Goal: Task Accomplishment & Management: Use online tool/utility

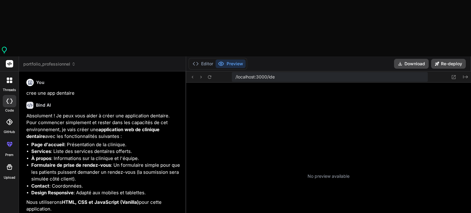
type textarea "x"
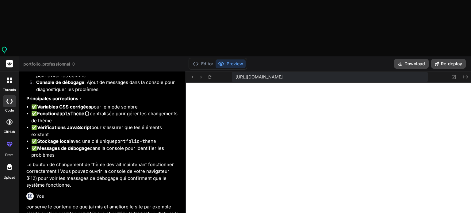
type textarea "j"
type textarea "x"
type textarea "ja"
type textarea "x"
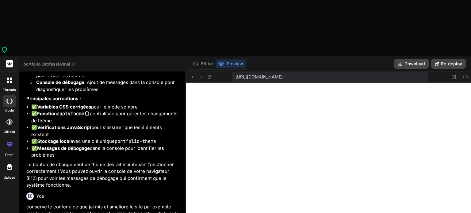
type textarea "jai"
type textarea "x"
type textarea "jai"
type textarea "x"
type textarea "[PERSON_NAME]"
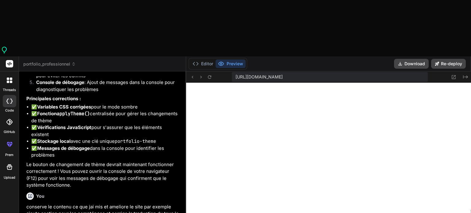
type textarea "x"
type textarea "[PERSON_NAME]"
type textarea "x"
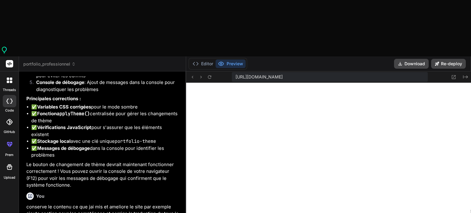
type textarea "[PERSON_NAME]"
type textarea "x"
type textarea "[PERSON_NAME]"
type textarea "x"
type textarea "[PERSON_NAME]"
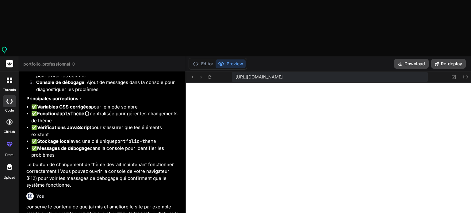
type textarea "x"
type textarea "jai pas a"
type textarea "x"
type textarea "jai pas ai"
type textarea "x"
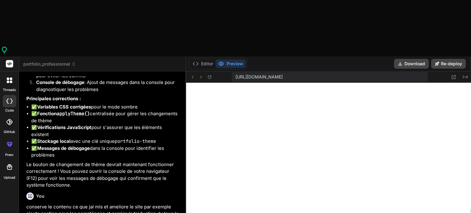
type textarea "jai pas aim"
type textarea "x"
type textarea "jai pas aimé"
type textarea "x"
type textarea "jai pas aimé"
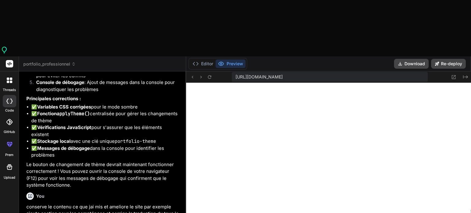
type textarea "x"
type textarea "jai pas [PERSON_NAME]"
type textarea "x"
type textarea "jai pas aimé la"
type textarea "x"
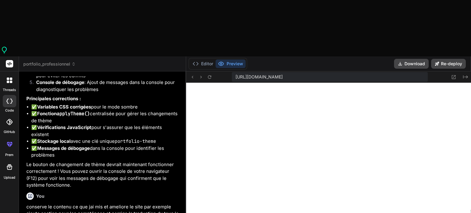
type textarea "jai pas aimé la"
type textarea "x"
type textarea "jai pas aimé la s"
type textarea "x"
type textarea "jai pas aimé la se"
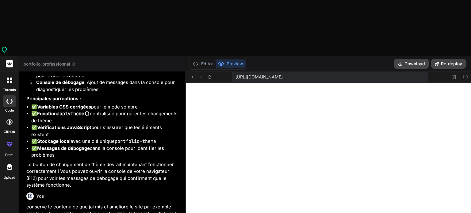
type textarea "x"
type textarea "jai pas aimé la sec"
type textarea "x"
type textarea "jai pas aimé la sect"
type textarea "x"
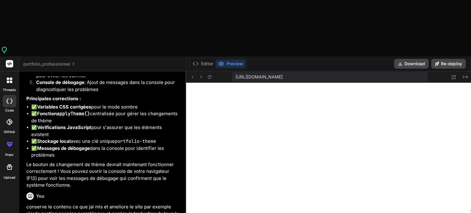
type textarea "jai pas aimé la secti"
type textarea "x"
type textarea "jai pas aimé la sectio"
type textarea "x"
type textarea "jai pas aimé la section"
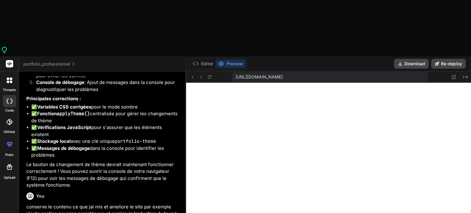
type textarea "x"
type textarea "jai pas aimé la section"
type textarea "x"
type textarea "jai pas aimé la section c"
type textarea "x"
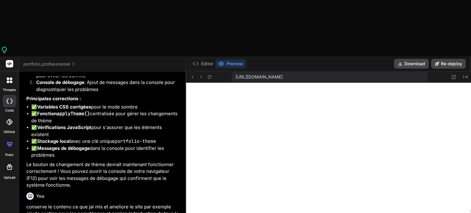
type textarea "jai pas aimé la section co"
type textarea "x"
type textarea "jai pas aimé la section com"
type textarea "x"
type textarea "jai pas aimé la section comp"
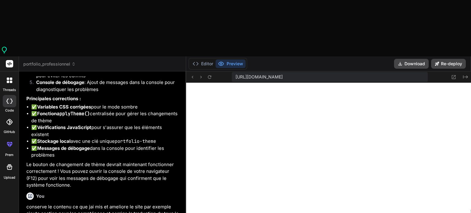
type textarea "x"
type textarea "jai pas aimé la section compe"
type textarea "x"
type textarea "jai pas aimé la section compet"
type textarea "x"
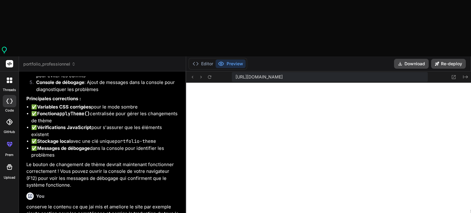
type textarea "jai pas aimé la section competa"
type textarea "x"
type textarea "jai pas aimé la section competan"
type textarea "x"
type textarea "jai pas aimé la section competanc"
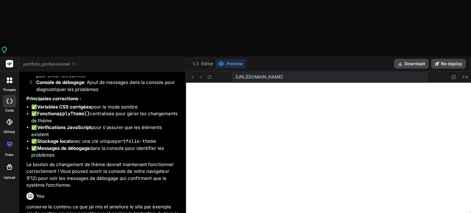
type textarea "x"
type textarea "jai pas aimé la section competance"
type textarea "x"
type textarea "jai pas aimé la section competances"
type textarea "x"
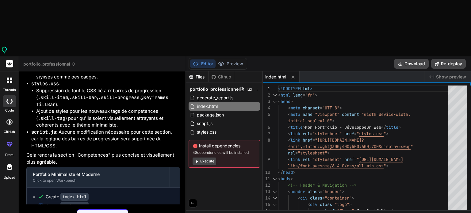
scroll to position [1647, 0]
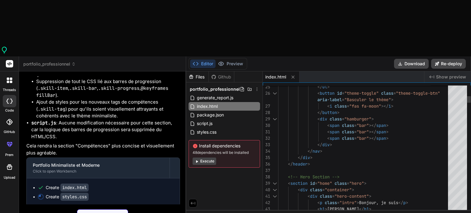
type textarea "x"
type textarea "}"
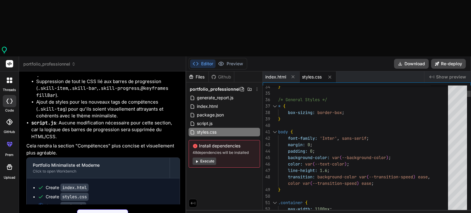
type textarea "x"
type textarea "link.classList.add('active'); } }); }); } console.log('Portfolio Minimaliste en…"
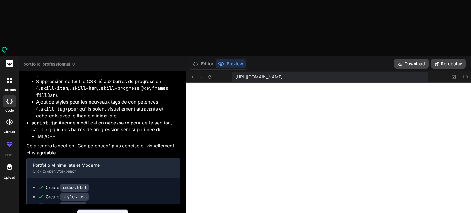
type textarea "x"
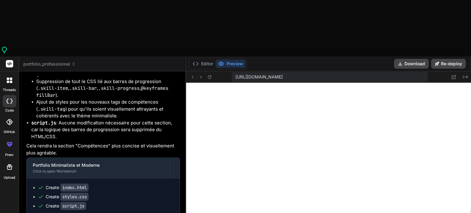
scroll to position [453, 0]
type textarea "j"
type textarea "x"
type textarea "je"
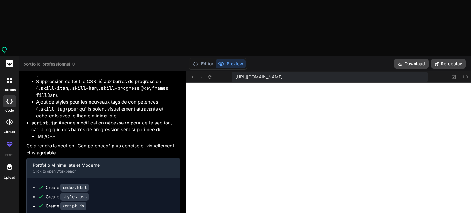
type textarea "x"
type textarea "je"
type textarea "x"
type textarea "je s"
type textarea "x"
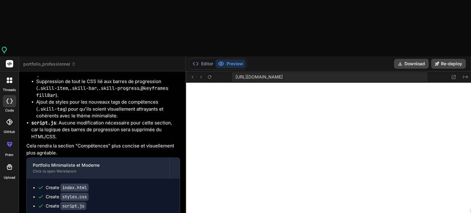
type textarea "je su"
type textarea "x"
type textarea "je sui"
type textarea "x"
type textarea "je suis"
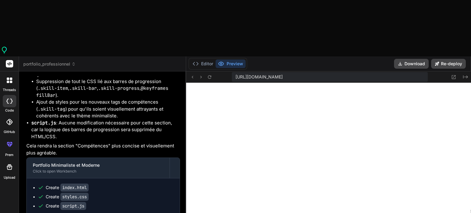
type textarea "x"
type textarea "je suis"
type textarea "x"
type textarea "je suis p"
type textarea "x"
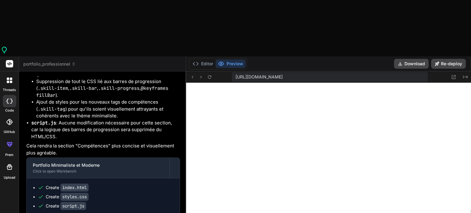
type textarea "je suis pa"
type textarea "x"
type textarea "je suis pas"
type textarea "x"
type textarea "je suis pas"
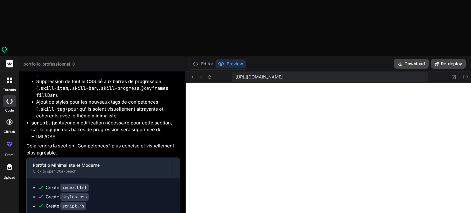
type textarea "x"
type textarea "je suis pas j"
type textarea "x"
type textarea "je suis pas ju"
type textarea "x"
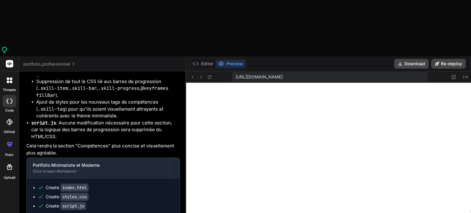
type textarea "je suis pas jus"
type textarea "x"
type textarea "je suis pas just"
type textarea "x"
type textarea "je suis pas juste"
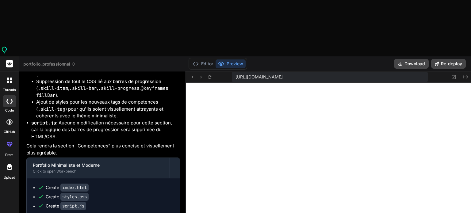
type textarea "x"
type textarea "je suis pas juste"
type textarea "x"
type textarea "je suis pas juste d"
type textarea "x"
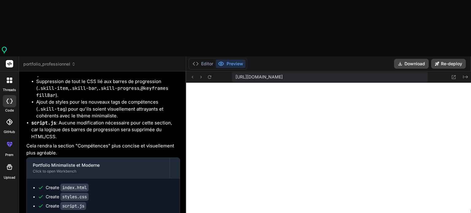
type textarea "je suis pas juste de"
type textarea "x"
type textarea "je suis pas juste dev"
type textarea "x"
type textarea "je suis pas juste deve"
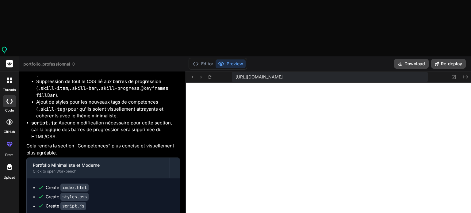
type textarea "x"
type textarea "je suis pas juste devel"
type textarea "x"
type textarea "je suis pas juste develo"
type textarea "x"
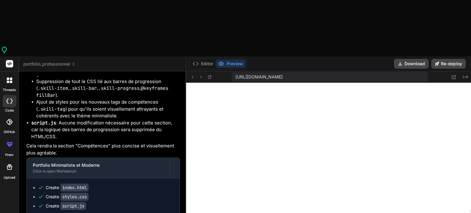
type textarea "je suis pas juste develop"
type textarea "x"
type textarea "je suis pas juste develope"
type textarea "x"
type textarea "je suis pas juste developer"
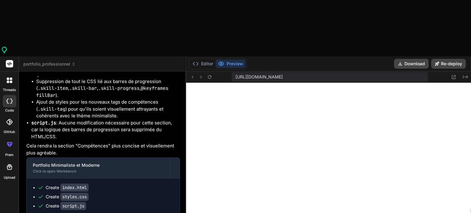
type textarea "x"
type textarea "je suis pas juste developer"
type textarea "x"
type textarea "je suis pas juste developer i"
type textarea "x"
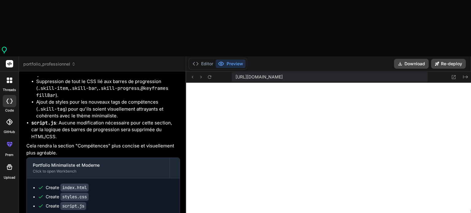
type textarea "je suis pas juste developer ia"
type textarea "x"
type textarea "je suis pas juste developer [PERSON_NAME]"
type textarea "x"
type textarea "je suis pas juste developer [PERSON_NAME]"
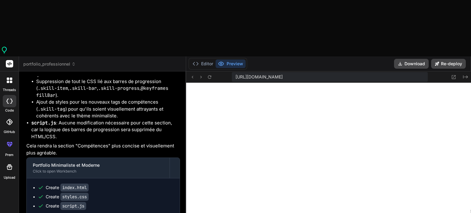
type textarea "x"
type textarea "je suis pas juste developer iam a"
type textarea "x"
type textarea "je suis pas juste developer iam an"
type textarea "x"
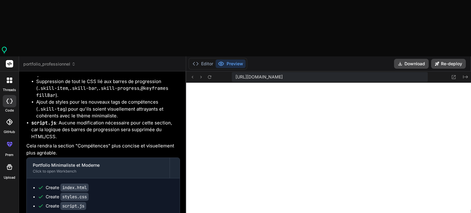
type textarea "je suis pas juste developer iam an"
type textarea "x"
type textarea "je suis pas juste developer iam an e"
type textarea "x"
type textarea "je suis pas juste developer iam an en"
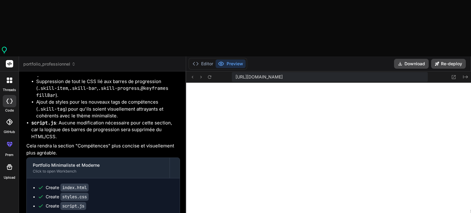
type textarea "x"
type textarea "je suis pas juste developer iam an eng"
type textarea "x"
type textarea "je suis pas juste developer iam an enge"
type textarea "x"
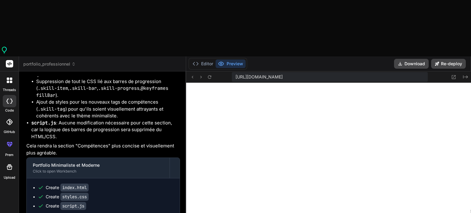
type textarea "je suis pas juste developer iam an engen"
type textarea "x"
type textarea "je suis pas juste developer iam an engene"
type textarea "x"
type textarea "je suis pas juste developer iam an engenee"
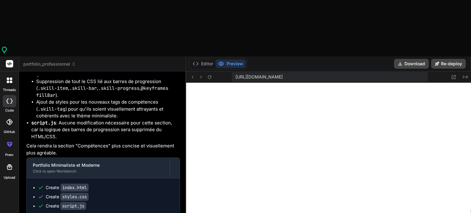
type textarea "x"
type textarea "je suis pas juste developer iam an engeneer"
type textarea "x"
type textarea "je suis pas juste developer iam an engeneeri"
type textarea "x"
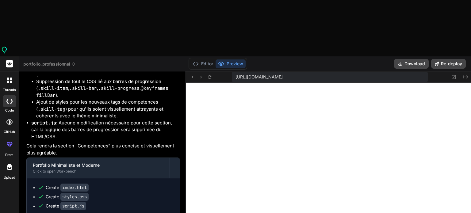
type textarea "je suis pas juste developer iam an engeneerin"
type textarea "x"
type textarea "je suis pas juste developer iam an engeneering"
type textarea "x"
type textarea "je suis pas juste developer iam an engeneering"
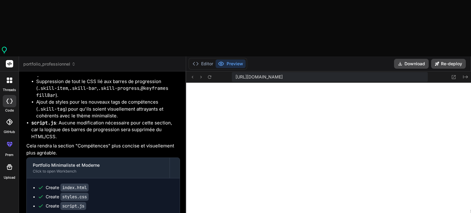
type textarea "x"
type textarea "je suis pas juste developer iam an engeneering s"
type textarea "x"
type textarea "je suis pas juste developer iam an engeneering st"
type textarea "x"
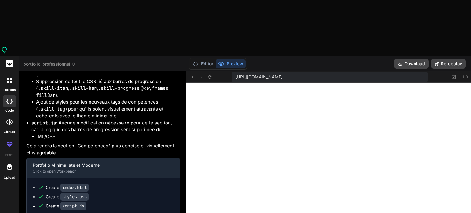
type textarea "je suis pas juste developer iam an engeneering stu"
type textarea "x"
type textarea "je suis pas juste developer iam an engeneering stud"
type textarea "x"
type textarea "je suis pas juste developer iam an engeneering studn"
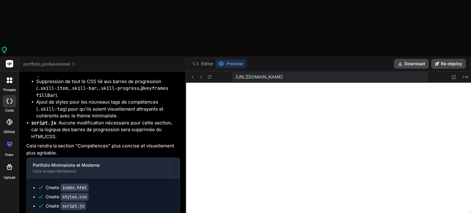
type textarea "x"
type textarea "je suis pas juste developer iam an engeneering studna"
type textarea "x"
type textarea "je suis pas juste developer iam an engeneering studnat"
type textarea "x"
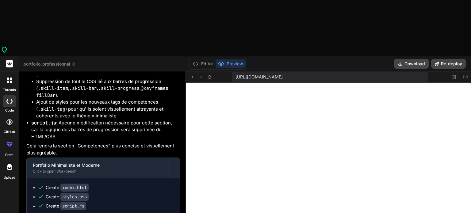
type textarea "je suis pas juste developer iam an engeneering studnat"
type textarea "x"
type textarea "je suis pas juste developer iam an engeneering studnat"
type textarea "x"
type textarea "je suis pas juste developer iam an engeneering studna"
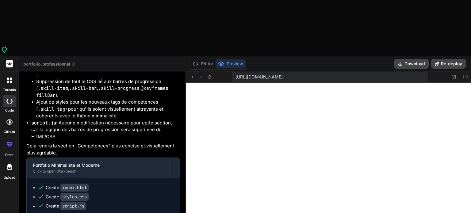
type textarea "x"
type textarea "je suis pas juste developer iam an engeneering studn"
type textarea "x"
type textarea "je suis pas juste developer iam an engeneering stud"
type textarea "x"
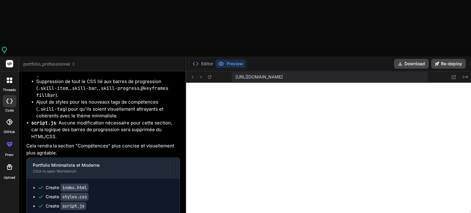
type textarea "je suis pas juste developer iam an engeneering studa"
type textarea "x"
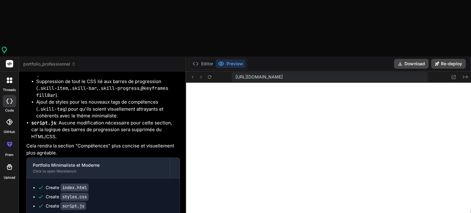
click at [76, 202] on code "script.js" at bounding box center [73, 206] width 26 height 8
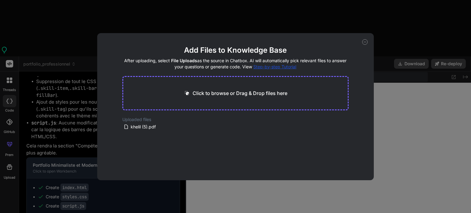
click at [245, 92] on p "Click to browse or Drag & Drop files here" at bounding box center [240, 93] width 95 height 7
click at [182, 120] on icon at bounding box center [181, 121] width 5 height 5
click at [203, 90] on p "Click to browse or Drag & Drop files here" at bounding box center [240, 93] width 95 height 7
click at [336, 162] on button "Finish" at bounding box center [337, 162] width 21 height 12
click at [365, 42] on icon at bounding box center [365, 42] width 6 height 6
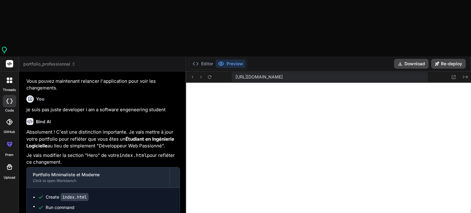
scroll to position [1876, 0]
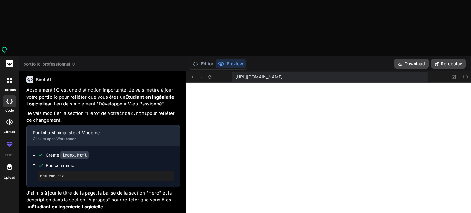
paste textarea "Loremip Dolor / sitame c’adipisci : "Elitseddoeiu temporinci utl et doloremagna…"
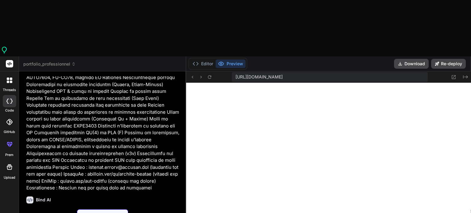
scroll to position [2195, 0]
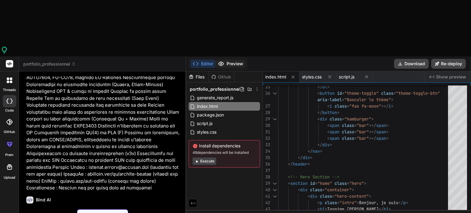
click at [227, 60] on button "Preview" at bounding box center [231, 64] width 30 height 9
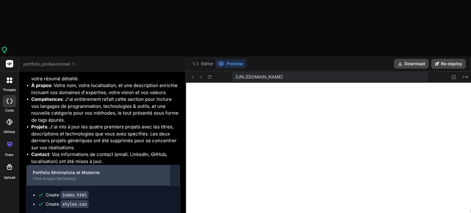
scroll to position [2397, 0]
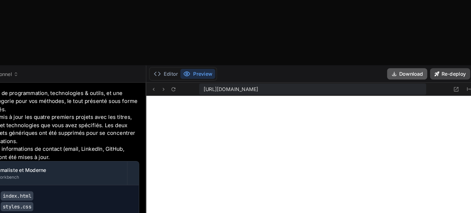
click at [405, 59] on button "Download" at bounding box center [411, 64] width 35 height 10
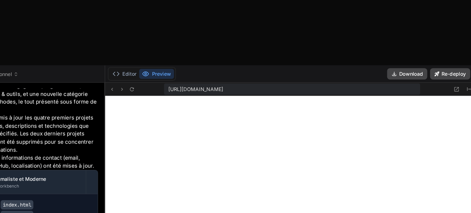
scroll to position [2752, 0]
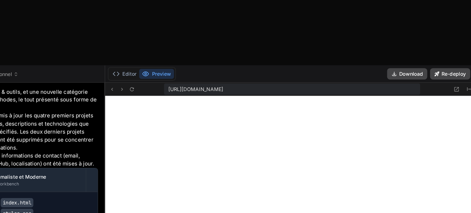
drag, startPoint x: 185, startPoint y: 68, endPoint x: 136, endPoint y: 69, distance: 49.7
click at [136, 71] on div "Bind AI Web Search Created with Pixso. Code Generator You cree une app dentaire…" at bounding box center [85, 170] width 132 height 198
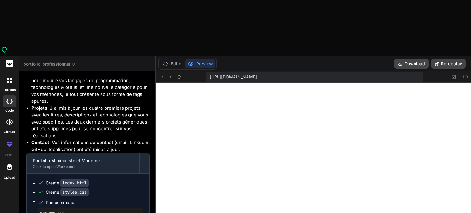
drag, startPoint x: 148, startPoint y: 57, endPoint x: 141, endPoint y: 57, distance: 7.7
click at [141, 71] on div "Bind AI Web Search Created with Pixso. Code Generator You cree une app dentaire…" at bounding box center [87, 170] width 137 height 198
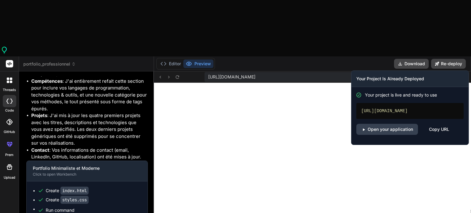
click at [436, 124] on div "Copy URL" at bounding box center [439, 129] width 20 height 11
click at [446, 59] on button "Re-deploy" at bounding box center [448, 64] width 35 height 10
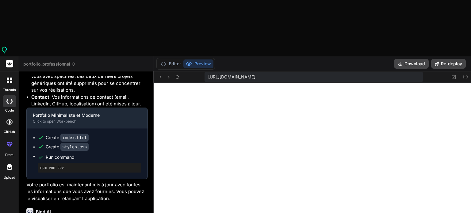
scroll to position [2779, 0]
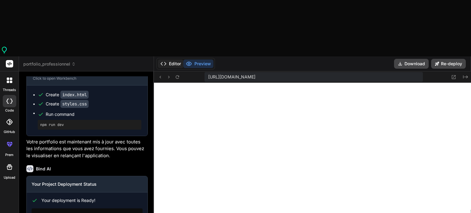
click at [174, 60] on button "Editor" at bounding box center [170, 64] width 25 height 9
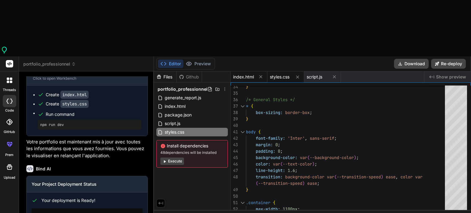
click at [242, 74] on span "index.html" at bounding box center [243, 77] width 21 height 6
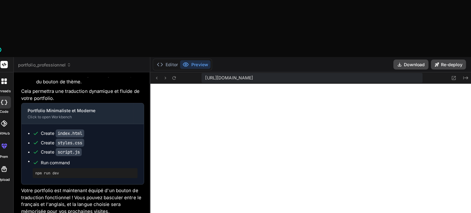
scroll to position [0, 0]
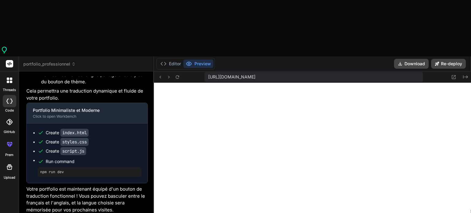
scroll to position [3243, 0]
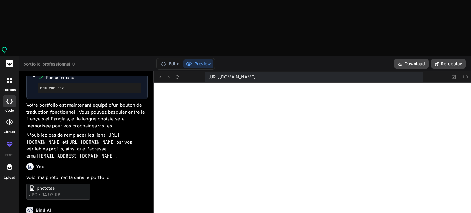
scroll to position [3326, 0]
click at [108, 160] on div "You voici ma photo met la dans le portfolio phototas jpg 94.92 KB" at bounding box center [86, 179] width 121 height 39
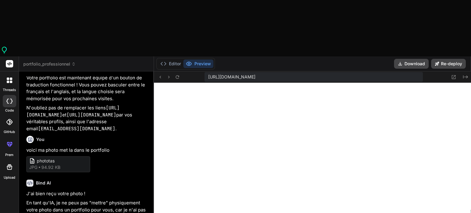
click at [165, 60] on button "Editor" at bounding box center [170, 64] width 25 height 9
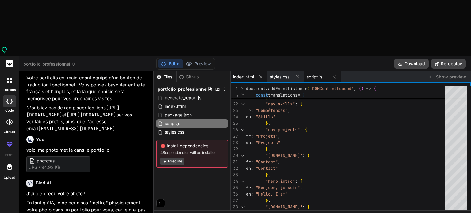
click at [244, 71] on div "index.html" at bounding box center [249, 76] width 37 height 11
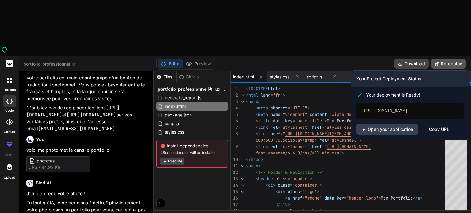
click at [440, 59] on button "Re-deploy" at bounding box center [448, 64] width 35 height 10
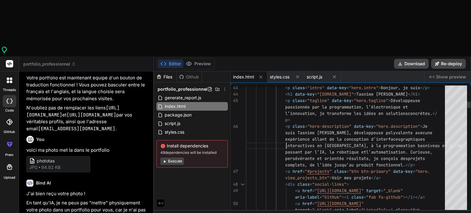
scroll to position [0, 0]
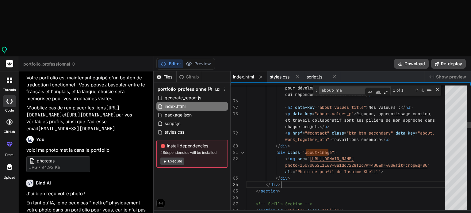
drag, startPoint x: 285, startPoint y: 101, endPoint x: 293, endPoint y: 102, distance: 7.5
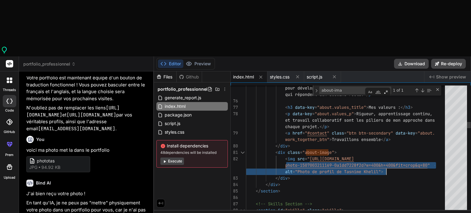
drag, startPoint x: 285, startPoint y: 103, endPoint x: 388, endPoint y: 115, distance: 104.0
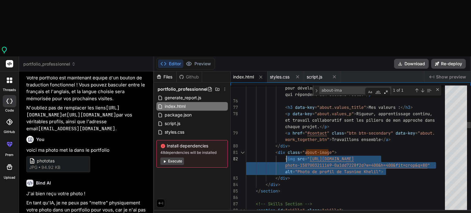
drag, startPoint x: 388, startPoint y: 115, endPoint x: 285, endPoint y: 101, distance: 103.6
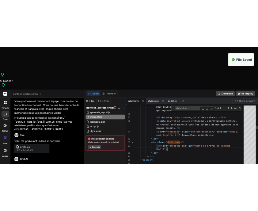
scroll to position [1166, 0]
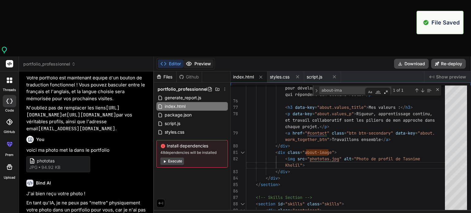
click at [205, 60] on button "Preview" at bounding box center [198, 64] width 30 height 9
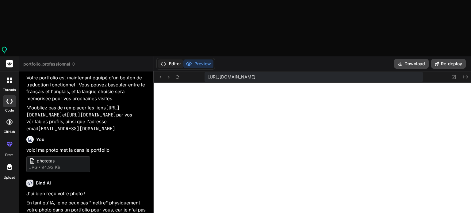
click at [169, 60] on button "Editor" at bounding box center [170, 64] width 25 height 9
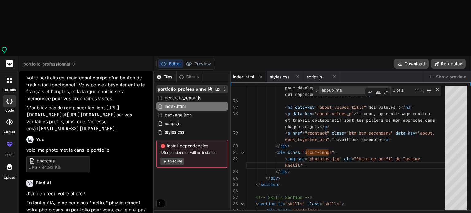
click at [209, 87] on icon at bounding box center [210, 89] width 3 height 4
click at [225, 88] on icon at bounding box center [225, 89] width 1 height 3
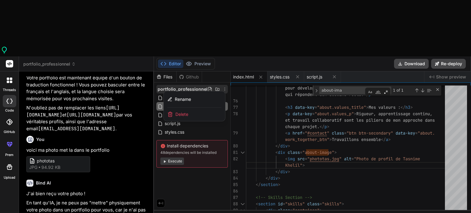
click at [215, 71] on div at bounding box center [312, 170] width 317 height 198
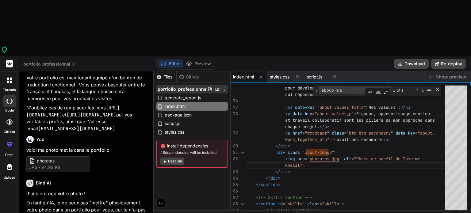
click at [215, 87] on icon at bounding box center [217, 89] width 5 height 5
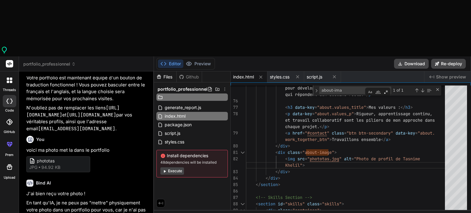
click at [189, 94] on input "text" at bounding box center [197, 97] width 67 height 7
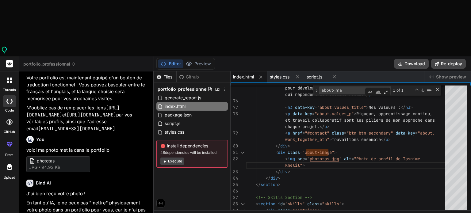
click at [179, 74] on div "Github" at bounding box center [189, 77] width 25 height 6
click at [170, 74] on div "Files" at bounding box center [165, 77] width 22 height 6
click at [182, 126] on div "Files Github portfolio_professionnel generate_report.js index.html package.json…" at bounding box center [192, 140] width 77 height 139
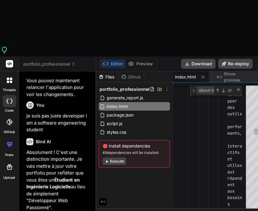
scroll to position [5635, 0]
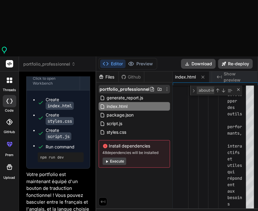
click at [166, 87] on icon at bounding box center [167, 89] width 5 height 5
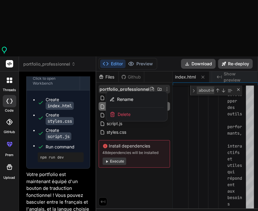
click at [156, 71] on div at bounding box center [177, 169] width 162 height 196
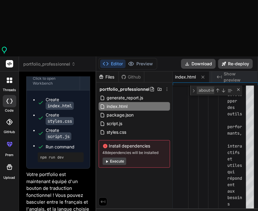
click at [158, 88] on icon at bounding box center [160, 89] width 4 height 3
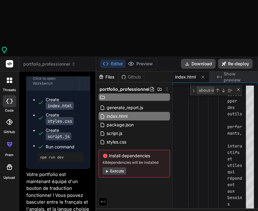
click at [132, 94] on input "text" at bounding box center [139, 97] width 67 height 7
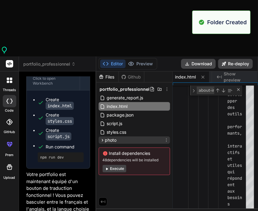
click at [103, 138] on icon at bounding box center [102, 140] width 5 height 5
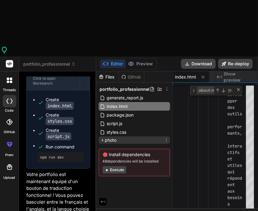
click at [166, 138] on icon at bounding box center [166, 140] width 5 height 5
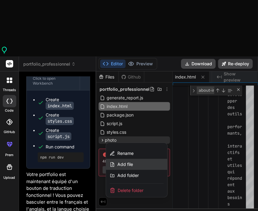
click at [132, 161] on span "Add file" at bounding box center [125, 164] width 16 height 6
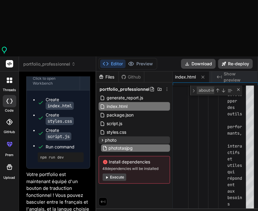
scroll to position [0, 110]
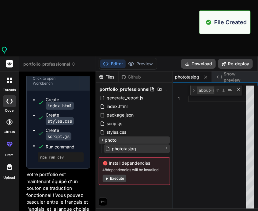
click at [166, 146] on icon at bounding box center [166, 148] width 5 height 5
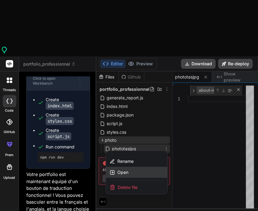
click at [126, 169] on span "Open" at bounding box center [122, 172] width 11 height 6
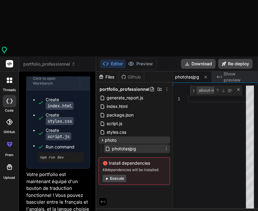
scroll to position [0, 2]
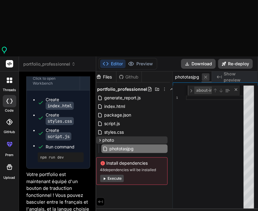
click at [204, 75] on icon at bounding box center [205, 77] width 5 height 5
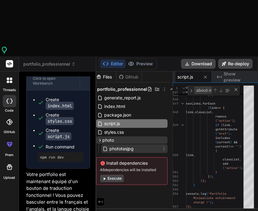
click at [127, 145] on span "phototasjpg" at bounding box center [121, 148] width 25 height 7
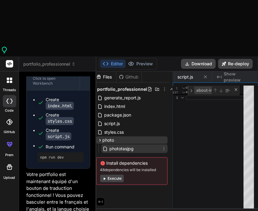
scroll to position [0, 110]
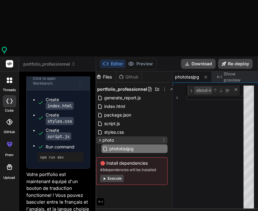
click at [116, 136] on div "photo" at bounding box center [131, 139] width 71 height 7
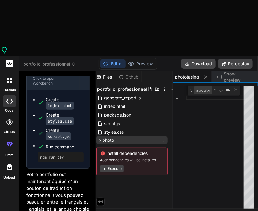
click at [160, 136] on div "photo" at bounding box center [131, 139] width 71 height 7
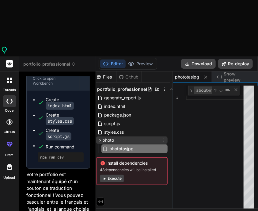
click at [167, 136] on div "photo" at bounding box center [131, 139] width 71 height 7
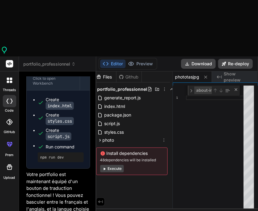
click at [165, 138] on icon at bounding box center [164, 140] width 5 height 5
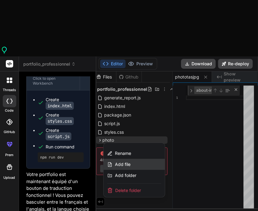
click at [125, 161] on span "Add file" at bounding box center [123, 164] width 16 height 6
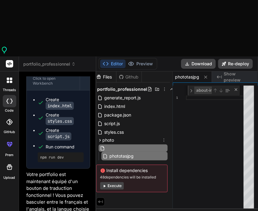
click at [164, 138] on icon at bounding box center [164, 140] width 5 height 5
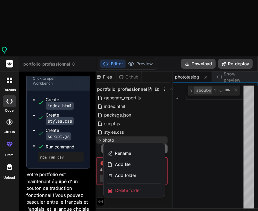
click at [129, 187] on span "Delete folder" at bounding box center [128, 190] width 26 height 6
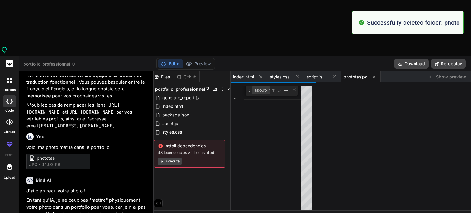
scroll to position [0, 0]
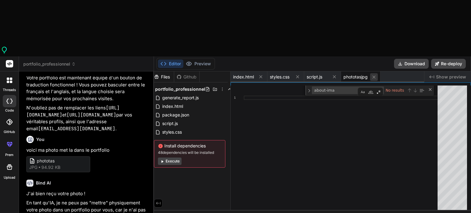
click at [376, 75] on icon at bounding box center [373, 77] width 5 height 5
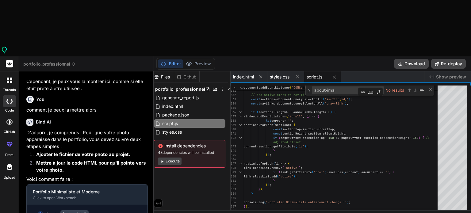
scroll to position [3505, 0]
click at [96, 159] on li "Mettre à jour le code HTML pour qu'il pointe vers votre photo." at bounding box center [89, 166] width 117 height 14
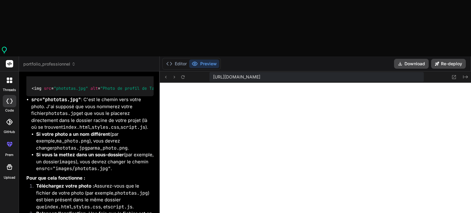
scroll to position [3653, 0]
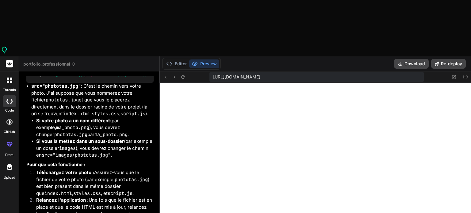
click at [115, 169] on li "Téléchargez votre photo : Assurez-vous que le fichier de votre photo (par exemp…" at bounding box center [92, 183] width 122 height 28
click at [168, 61] on icon at bounding box center [169, 64] width 6 height 6
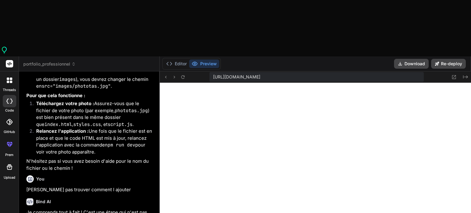
scroll to position [1878, 0]
click at [176, 60] on button "Editor" at bounding box center [176, 64] width 25 height 9
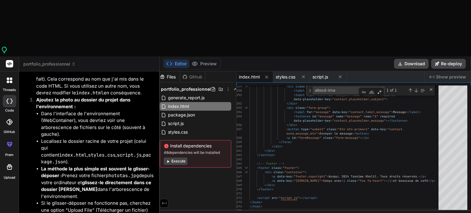
scroll to position [3960, 0]
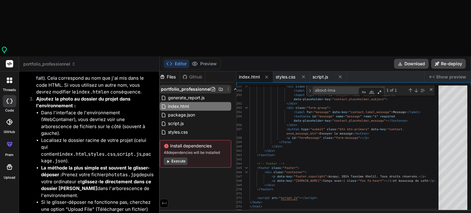
click at [176, 86] on span "portfolio_professionnel" at bounding box center [186, 89] width 50 height 6
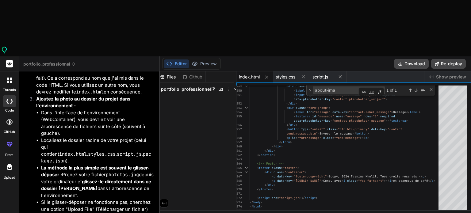
click at [176, 86] on span "portfolio_professionnel" at bounding box center [186, 89] width 50 height 6
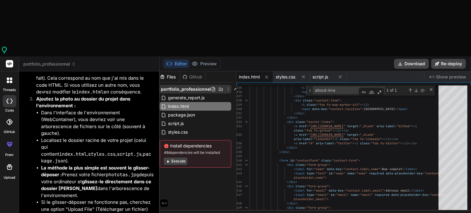
click at [191, 86] on span "portfolio_professionnel" at bounding box center [186, 89] width 50 height 6
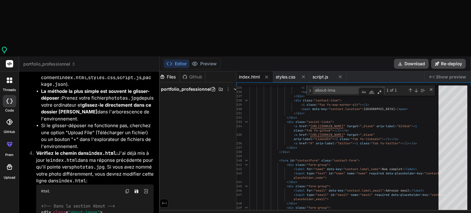
scroll to position [4041, 0]
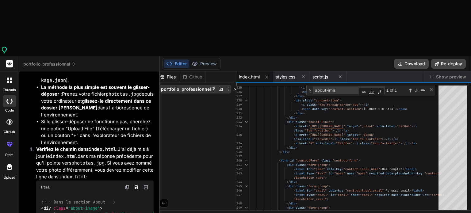
click at [216, 87] on div at bounding box center [224, 89] width 27 height 5
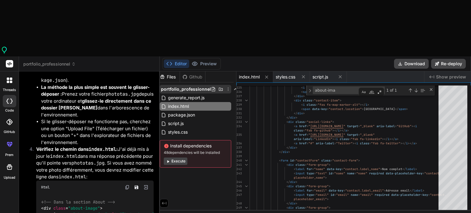
click at [226, 87] on icon at bounding box center [228, 89] width 5 height 5
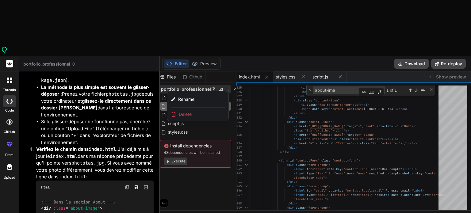
click at [212, 71] on div at bounding box center [315, 170] width 311 height 198
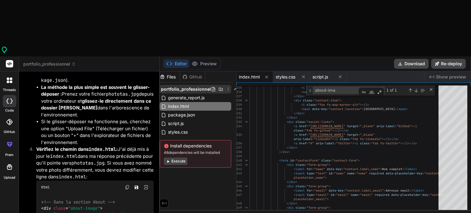
click at [212, 87] on icon at bounding box center [213, 89] width 5 height 5
click at [195, 74] on div "Github" at bounding box center [192, 77] width 25 height 6
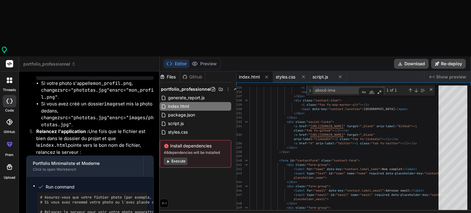
scroll to position [4207, 0]
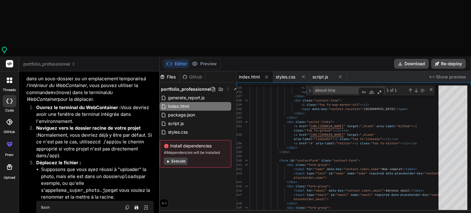
scroll to position [4762, 0]
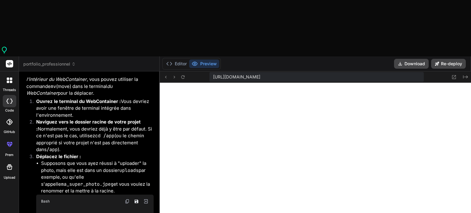
scroll to position [2073, 0]
click at [183, 60] on button "Editor" at bounding box center [176, 64] width 25 height 9
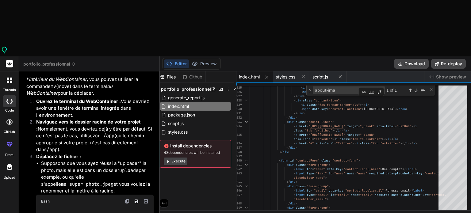
drag, startPoint x: 182, startPoint y: 204, endPoint x: 164, endPoint y: 203, distance: 18.1
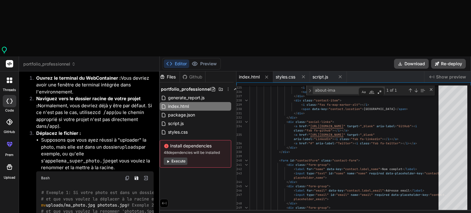
scroll to position [4797, 0]
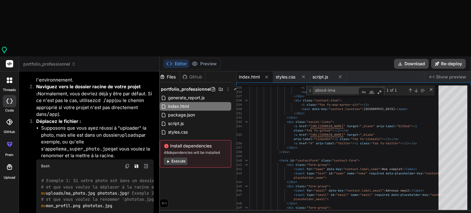
drag, startPoint x: 136, startPoint y: 125, endPoint x: 40, endPoint y: 123, distance: 95.7
click at [40, 173] on div "# Exemple 1: Si votre photo est dans un dossier 'uploads' et s'appelle 'ma_phot…" at bounding box center [94, 193] width 117 height 41
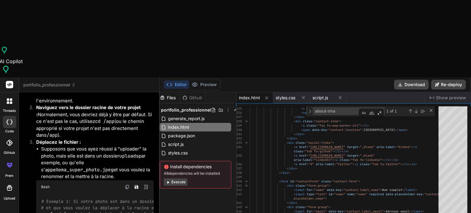
copy code "mv uploads/ma_photo.jpg phototas.jpg"
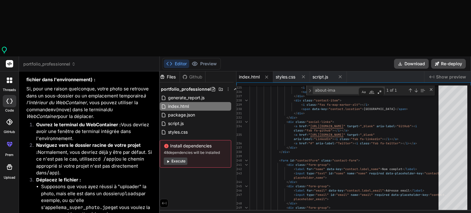
scroll to position [4912, 0]
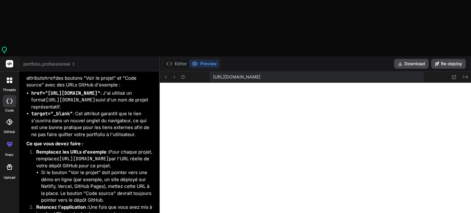
scroll to position [5304, 0]
click at [179, 60] on button "Editor" at bounding box center [176, 64] width 25 height 9
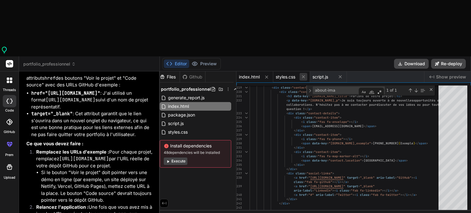
click at [304, 74] on icon at bounding box center [303, 76] width 5 height 5
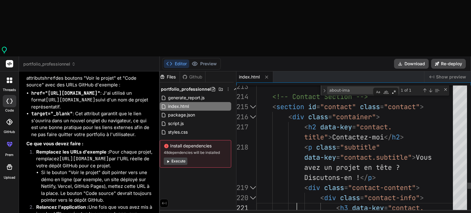
scroll to position [0, 0]
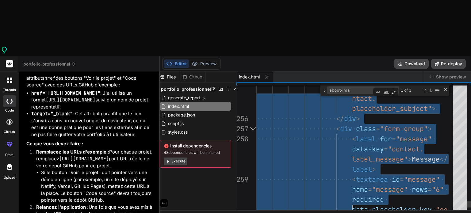
drag, startPoint x: 295, startPoint y: 153, endPoint x: 297, endPoint y: 187, distance: 34.1
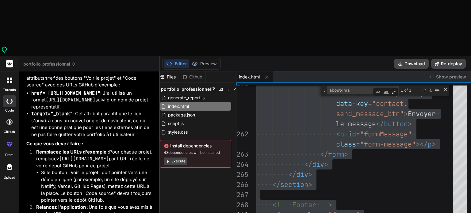
scroll to position [2261, 0]
drag, startPoint x: 255, startPoint y: 154, endPoint x: 255, endPoint y: 197, distance: 43.3
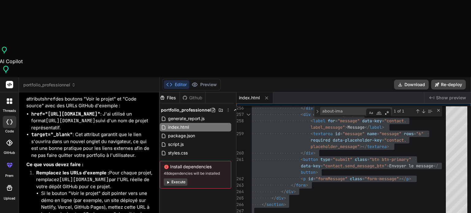
scroll to position [0, 0]
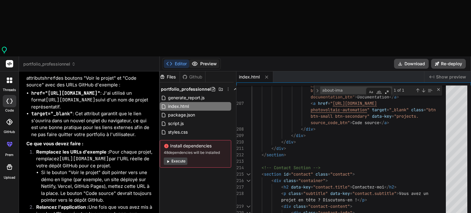
click at [200, 60] on button "Preview" at bounding box center [204, 64] width 30 height 9
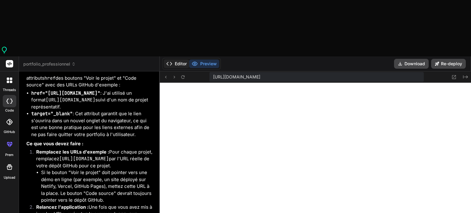
click at [179, 60] on button "Editor" at bounding box center [176, 64] width 25 height 9
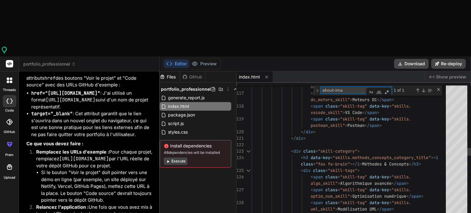
click at [344, 87] on textarea "about-ima" at bounding box center [346, 90] width 51 height 7
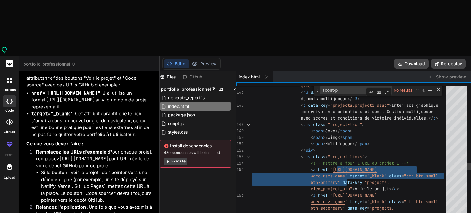
drag, startPoint x: 346, startPoint y: 120, endPoint x: 336, endPoint y: 113, distance: 12.5
click at [336, 113] on div "q=80 " alt = "Projet Jeu de labyrinthe de mots multijoueur" > < h3 data-key = "…" at bounding box center [351, 17] width 198 height 2748
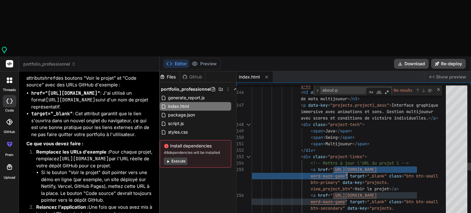
drag, startPoint x: 334, startPoint y: 113, endPoint x: 346, endPoint y: 119, distance: 13.7
click at [346, 119] on div "q=80 " alt = "Projet Jeu de labyrinthe de mots multijoueur" > < h3 data-key = "…" at bounding box center [351, 17] width 198 height 2748
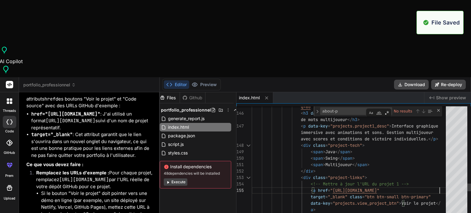
scroll to position [2314, 0]
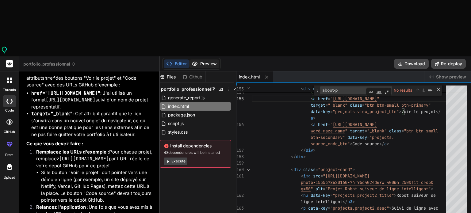
click at [213, 60] on button "Preview" at bounding box center [204, 64] width 30 height 9
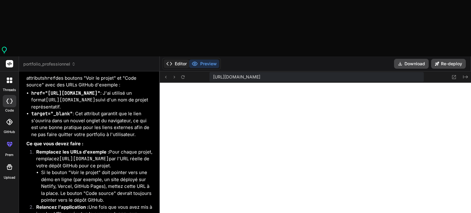
click at [178, 60] on button "Editor" at bounding box center [176, 64] width 25 height 9
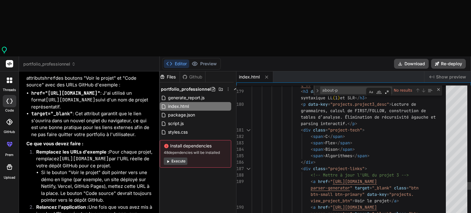
scroll to position [0, 0]
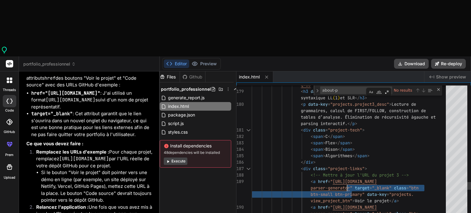
drag, startPoint x: 352, startPoint y: 132, endPoint x: 347, endPoint y: 130, distance: 5.5
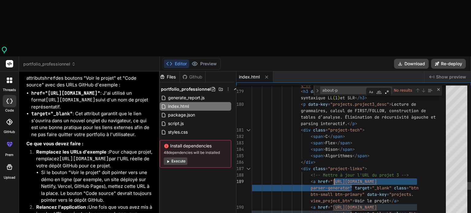
drag, startPoint x: 351, startPoint y: 132, endPoint x: 335, endPoint y: 125, distance: 18.0
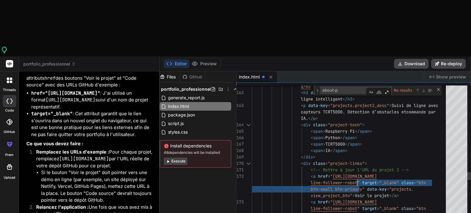
drag, startPoint x: 359, startPoint y: 127, endPoint x: 356, endPoint y: 125, distance: 3.8
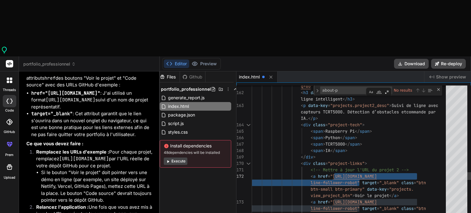
drag, startPoint x: 358, startPoint y: 125, endPoint x: 334, endPoint y: 119, distance: 25.2
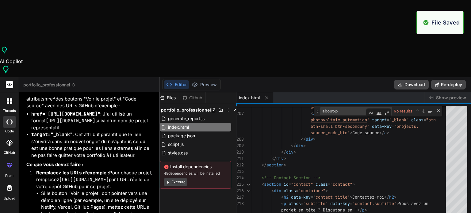
scroll to position [2367, 0]
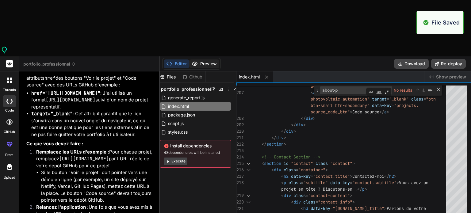
click at [204, 60] on button "Preview" at bounding box center [204, 64] width 30 height 9
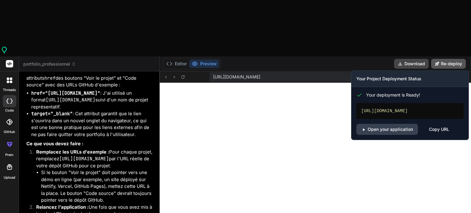
click at [447, 59] on button "Re-deploy" at bounding box center [448, 64] width 35 height 10
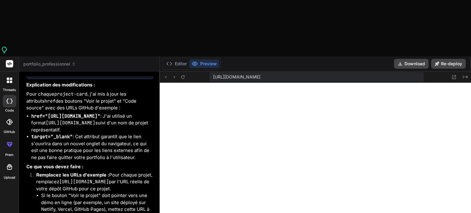
scroll to position [5304, 0]
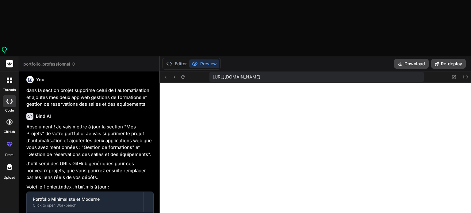
scroll to position [5452, 0]
click at [179, 60] on button "Editor" at bounding box center [176, 64] width 25 height 9
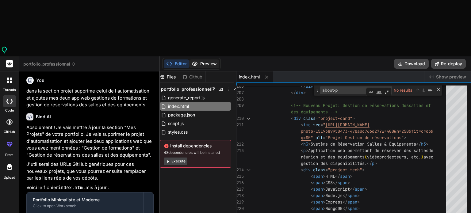
click at [209, 60] on button "Preview" at bounding box center [204, 64] width 30 height 9
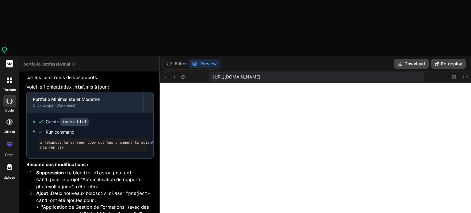
scroll to position [5588, 0]
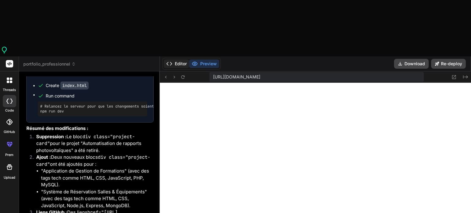
click at [176, 60] on button "Editor" at bounding box center [176, 64] width 25 height 9
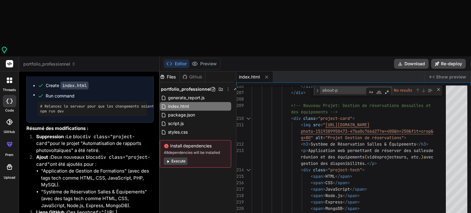
drag, startPoint x: 205, startPoint y: 174, endPoint x: 205, endPoint y: 162, distance: 11.7
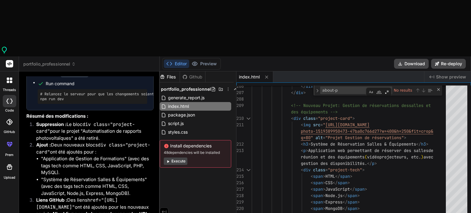
scroll to position [5628, 0]
click at [200, 60] on button "Preview" at bounding box center [204, 64] width 30 height 9
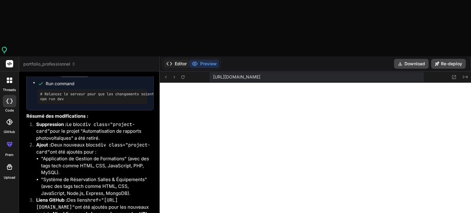
click at [179, 60] on button "Editor" at bounding box center [176, 64] width 25 height 9
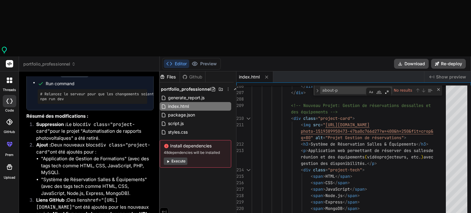
scroll to position [2556, 0]
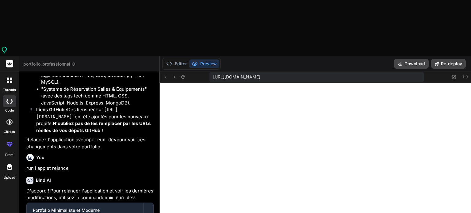
scroll to position [5749, 0]
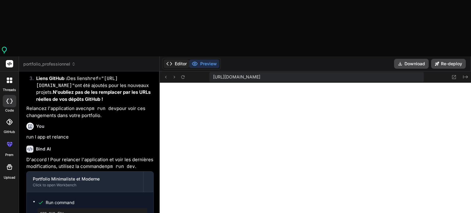
click at [175, 60] on button "Editor" at bounding box center [176, 64] width 25 height 9
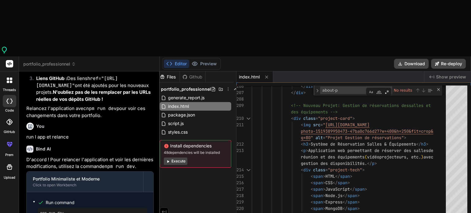
scroll to position [2721, 0]
drag, startPoint x: 163, startPoint y: 185, endPoint x: 193, endPoint y: 204, distance: 35.7
paste textarea "[URL][DOMAIN_NAME]"
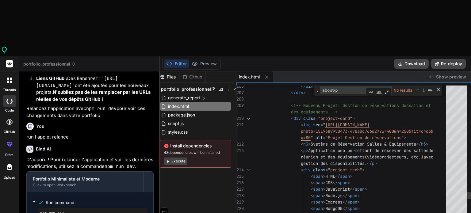
scroll to position [0, 0]
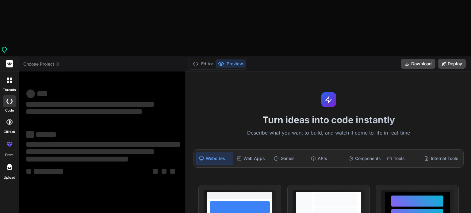
type textarea "x"
drag, startPoint x: 151, startPoint y: 177, endPoint x: 23, endPoint y: 179, distance: 128.2
click at [23, 179] on div "Bind AI Web Search Created with Pixso. Code Generator ‌ ‌ ‌ ‌ ‌ ‌ ‌ ‌ ‌ ‌ ‌ ‌ ‌…" at bounding box center [102, 170] width 167 height 198
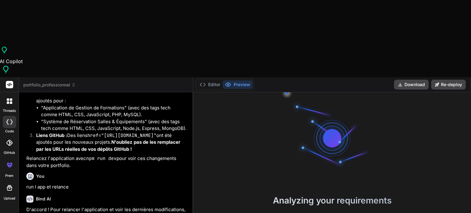
scroll to position [1649, 0]
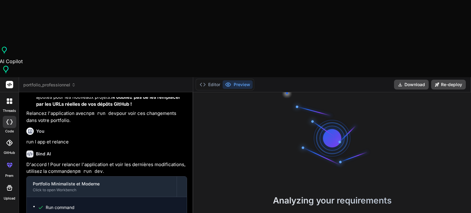
type textarea "x"
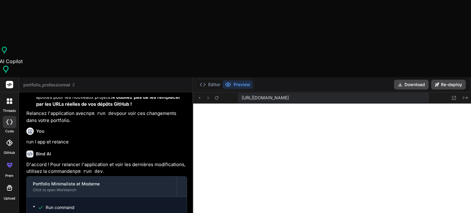
scroll to position [259, 0]
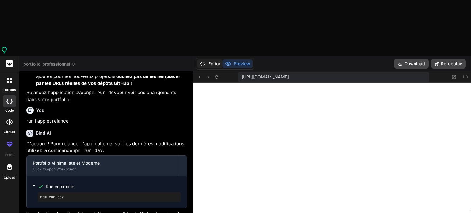
click at [216, 60] on button "Editor" at bounding box center [209, 64] width 25 height 9
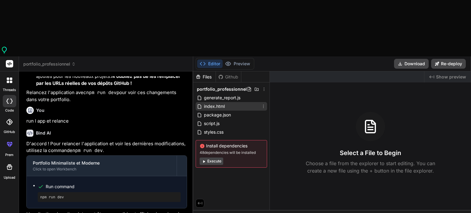
click at [222, 102] on div "index.html" at bounding box center [231, 106] width 71 height 9
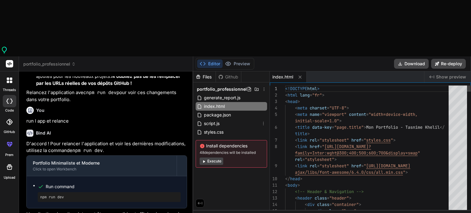
type textarea "x"
type textarea "e"
type textarea "x"
type textarea "ec"
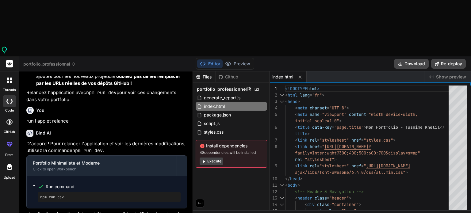
type textarea "x"
type textarea "eco"
type textarea "x"
type textarea "ecou"
type textarea "x"
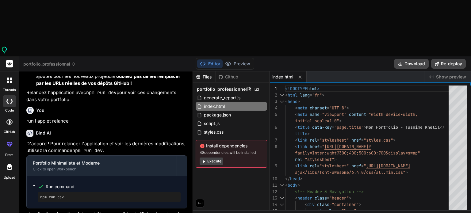
type textarea "ecout"
type textarea "x"
type textarea "ecoute"
type textarea "x"
type textarea "ecoute"
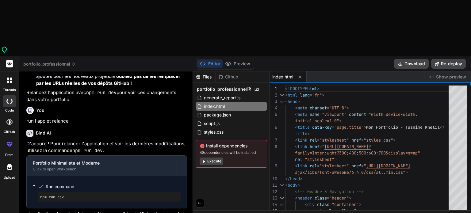
type textarea "x"
type textarea "ecoute d"
type textarea "x"
type textarea "ecoute da"
type textarea "x"
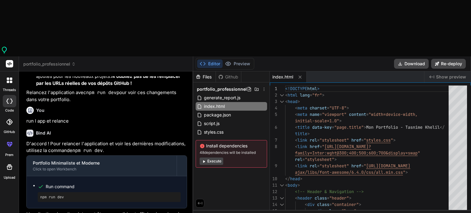
type textarea "ecoute dan"
type textarea "x"
type textarea "ecoute da"
type textarea "x"
type textarea "ecoute d"
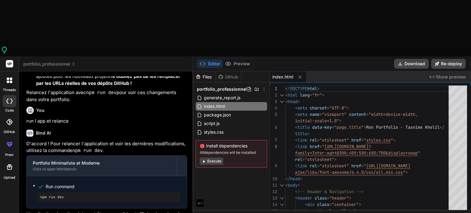
type textarea "x"
type textarea "ecoute"
type textarea "x"
type textarea "ecoute c"
type textarea "x"
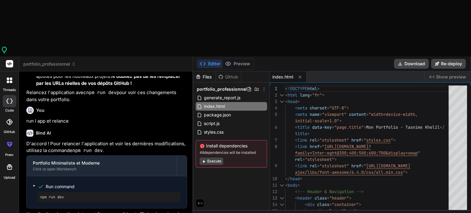
type textarea "ecoute ch"
type textarea "x"
type textarea "ecoute cha"
type textarea "x"
type textarea "ecoute chan"
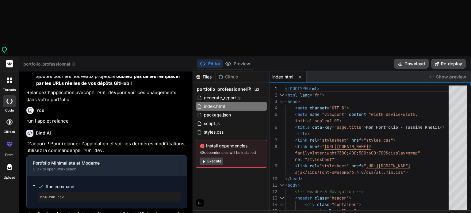
type textarea "x"
type textarea "ecoute chang"
type textarea "x"
type textarea "ecoute change"
type textarea "x"
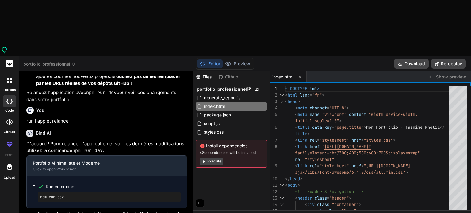
type textarea "ecoute change"
type textarea "x"
type textarea "ecoute change d"
type textarea "x"
type textarea "ecoute change"
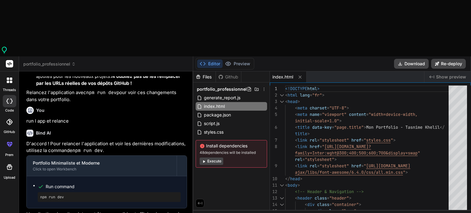
type textarea "x"
type textarea "ecoute change s"
type textarea "x"
type textarea "ecoute change se"
type textarea "x"
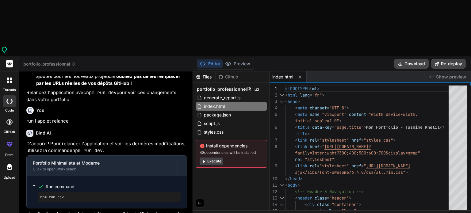
type textarea "ecoute change sec"
type textarea "x"
type textarea "ecoute change sect"
type textarea "x"
type textarea "ecoute change secti"
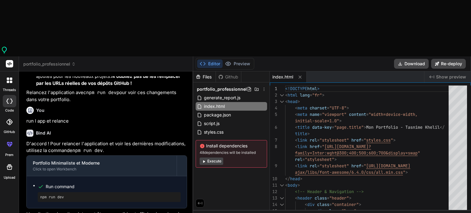
type textarea "x"
type textarea "ecoute change sectio"
type textarea "x"
type textarea "ecoute change section"
type textarea "x"
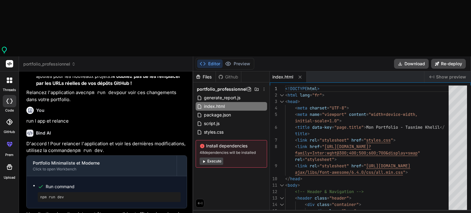
type textarea "ecoute change sections"
type textarea "x"
type textarea "ecoute change sections"
type textarea "x"
type textarea "ecoute change sections p"
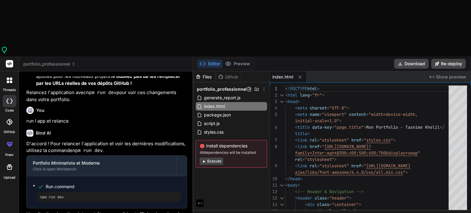
type textarea "x"
type textarea "ecoute change sections pr"
type textarea "x"
type textarea "ecoute change sections pro"
type textarea "x"
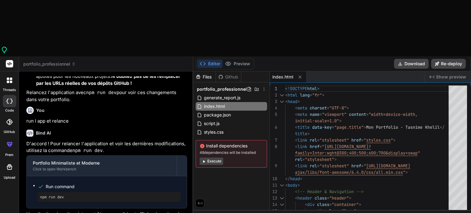
type textarea "ecoute change sections proj"
type textarea "x"
type textarea "ecoute change sections proje"
type textarea "x"
type textarea "ecoute change sections projet"
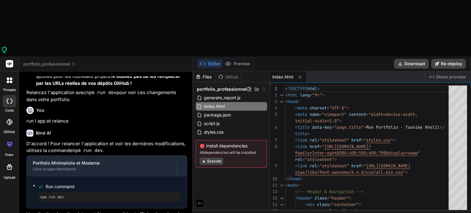
type textarea "x"
type textarea "ecoute change sections projets"
type textarea "x"
type textarea "ecoute change sections projets"
type textarea "x"
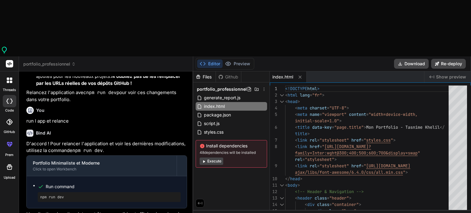
type textarea "ecoute change sections projets e"
type textarea "x"
type textarea "ecoute change sections projets et"
type textarea "x"
type textarea "ecoute change sections projets et"
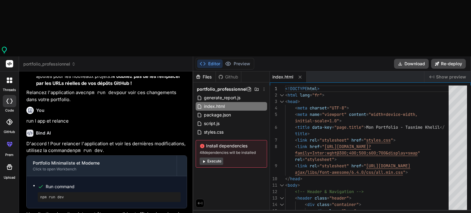
type textarea "x"
type textarea "ecoute change sections projets et a"
type textarea "x"
type textarea "ecoute change sections projets et aj"
type textarea "x"
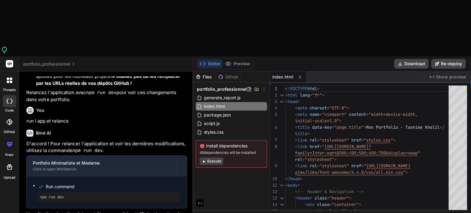
type textarea "ecoute change sections projets et ajo"
type textarea "x"
type textarea "ecoute change sections projets et ajou"
type textarea "x"
type textarea "ecoute change sections projets et ajout"
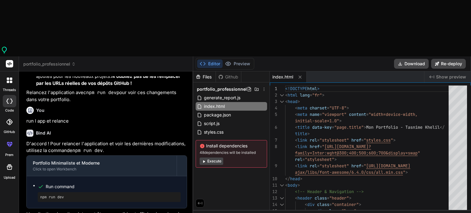
type textarea "x"
type textarea "ecoute change sections projets et ajoute"
type textarea "x"
type textarea "ecoute change sections projets et ajoute"
type textarea "x"
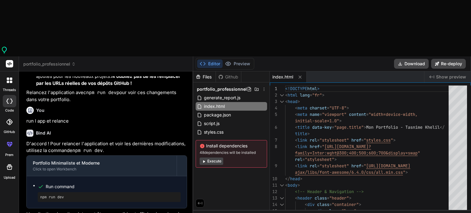
type textarea "ecoute change sections projets et ajoute d"
type textarea "x"
type textarea "ecoute change sections projets et ajoute de"
type textarea "x"
type textarea "ecoute change sections projets et ajoute deu"
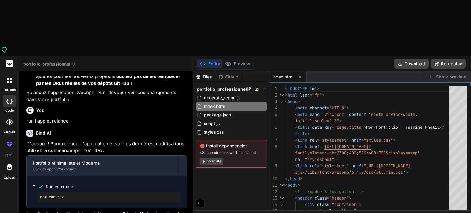
type textarea "x"
type textarea "ecoute change sections projets et ajoute deux"
type textarea "x"
type textarea "ecoute change sections projets et ajoute deux"
type textarea "x"
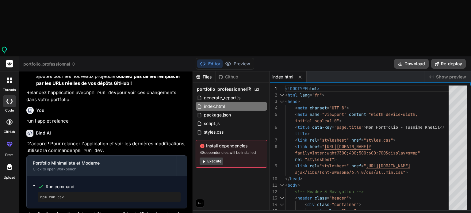
type textarea "ecoute change sections projets et ajoute deux p"
type textarea "x"
type textarea "ecoute change sections projets et ajoute deux pr"
type textarea "x"
type textarea "ecoute change sections projets et ajoute deux pro"
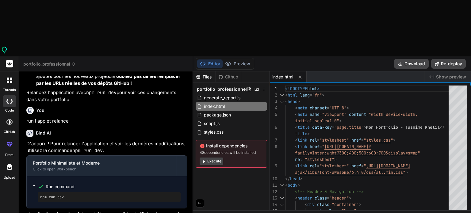
type textarea "x"
type textarea "ecoute change sections projets et ajoute deux proj"
type textarea "x"
type textarea "ecoute change sections projets et ajoute deux proje"
type textarea "x"
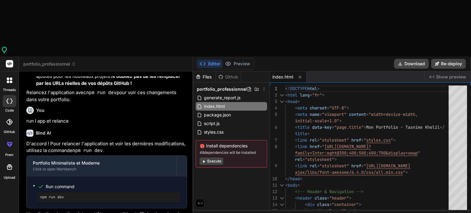
type textarea "ecoute change sections projets et ajoute deux projet"
type textarea "x"
type textarea "ecoute change sections projets et ajoute deux projets"
type textarea "x"
type textarea "ecoute change sections projets et ajoute deux projets"
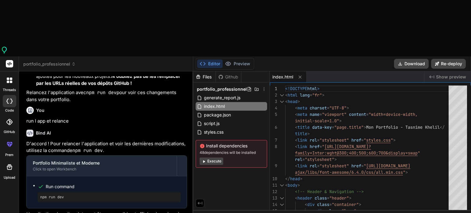
type textarea "x"
type textarea "ecoute change sections projets et ajoute deux projets q"
type textarea "x"
type textarea "ecoute change sections projets et ajoute deux projets qu"
type textarea "x"
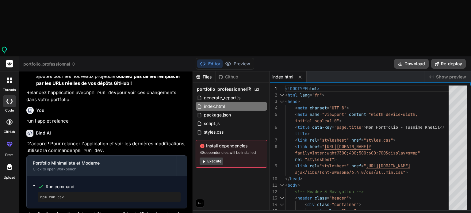
type textarea "ecoute change sections projets et ajoute deux projets qui"
type textarea "x"
type textarea "ecoute change sections projets et ajoute deux projets qui"
type textarea "x"
type textarea "ecoute change sections projets et ajoute deux projets qui s"
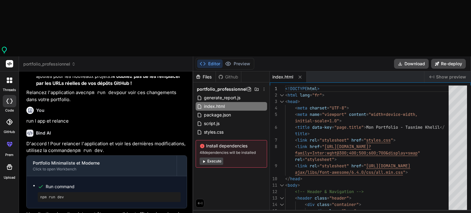
type textarea "x"
type textarea "ecoute change sections projets et ajoute deux projets qui so"
type textarea "x"
type textarea "ecoute change sections projets et ajoute deux projets qui son"
type textarea "x"
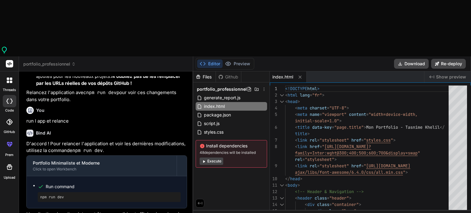
type textarea "ecoute change sections projets et ajoute deux projets qui sont"
type textarea "x"
type textarea "ecoute change sections projets et ajoute deux projets qui sont"
type textarea "x"
type textarea "ecoute change sections projets et ajoute deux projets qui sont d"
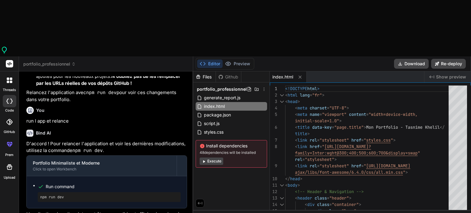
type textarea "x"
type textarea "ecoute change sections projets et ajoute deux projets qui sont de"
type textarea "x"
type textarea "ecoute change sections projets et ajoute deux projets qui sont deu"
type textarea "x"
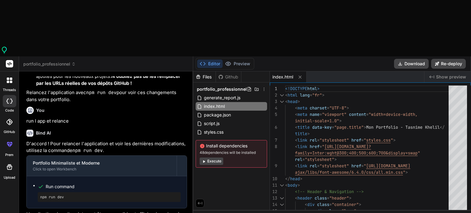
type textarea "ecoute change sections projets et ajoute deux projets qui sont deux"
type textarea "x"
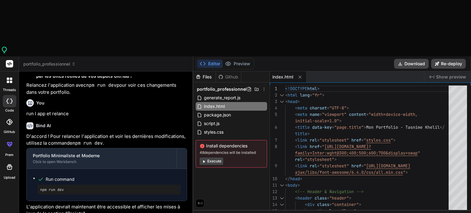
type textarea "ecoute change sections projets et ajoute deux projets qui sont deux"
type textarea "x"
type textarea "ecoute change sections projets et ajoute deux projets qui sont deux a"
type textarea "x"
type textarea "ecoute change sections projets et ajoute deux projets qui sont deux ap"
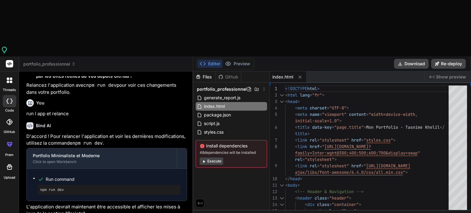
type textarea "x"
type textarea "ecoute change sections projets et ajoute deux projets qui sont deux app"
type textarea "x"
type textarea "ecoute change sections projets et ajoute deux projets qui sont deux app"
type textarea "x"
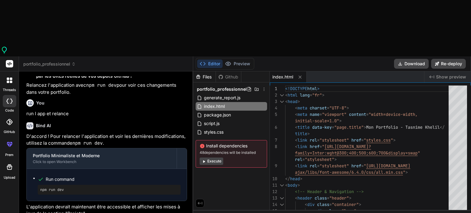
type textarea "ecoute change sections projets et ajoute deux projets qui sont deux app w"
type textarea "x"
type textarea "ecoute change sections projets et ajoute deux projets qui sont deux app we"
type textarea "x"
type textarea "ecoute change sections projets et ajoute deux projets qui sont deux app web"
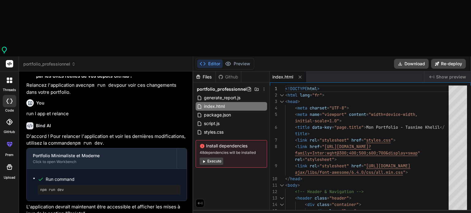
type textarea "x"
type textarea "ecoute change sections projets et ajoute deux projets qui sont deux app web"
type textarea "x"
type textarea "ecoute change sections projets et ajoute deux projets qui sont deux app web u"
type textarea "x"
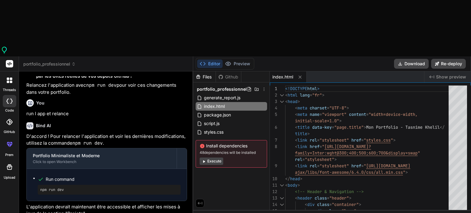
type textarea "ecoute change sections projets et ajoute deux projets qui sont deux app web un"
type textarea "x"
type textarea "ecoute change sections projets et ajoute deux projets qui sont deux app web une"
type textarea "x"
type textarea "ecoute change sections projets et ajoute deux projets qui sont deux app web une"
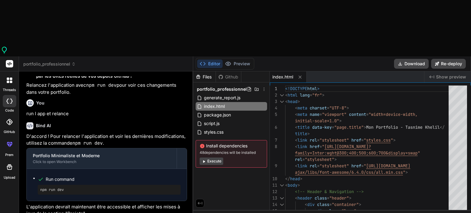
type textarea "x"
type textarea "ecoute change sections projets et ajoute deux projets qui sont deux app web une…"
type textarea "x"
type textarea "ecoute change sections projets et ajoute deux projets qui sont deux app web une…"
type textarea "x"
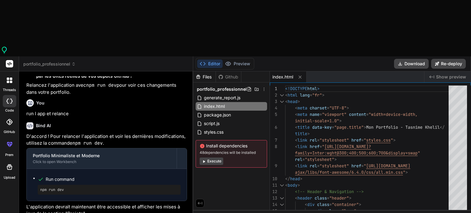
type textarea "ecoute change sections projets et ajoute deux projets qui sont deux app web une…"
type textarea "x"
type textarea "ecoute change sections projets et ajoute deux projets qui sont deux app web une…"
type textarea "x"
type textarea "ecoute change sections projets et ajoute deux projets qui sont deux app web une…"
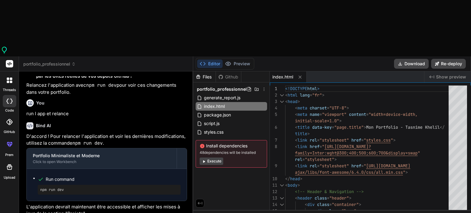
type textarea "x"
type textarea "ecoute change sections projets et ajoute deux projets qui sont deux app web une…"
type textarea "x"
type textarea "ecoute change sections projets et ajoute deux projets qui sont deux app web une…"
type textarea "x"
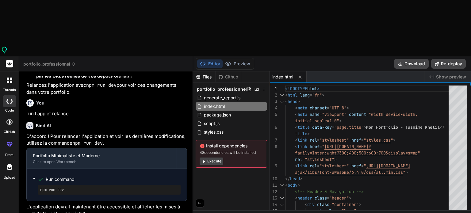
type textarea "ecoute change sections projets et ajoute deux projets qui sont deux app web une…"
type textarea "x"
type textarea "ecoute change sections projets et ajoute deux projets qui sont deux app web une…"
type textarea "x"
type textarea "ecoute change sections projets et ajoute deux projets qui sont deux app web une…"
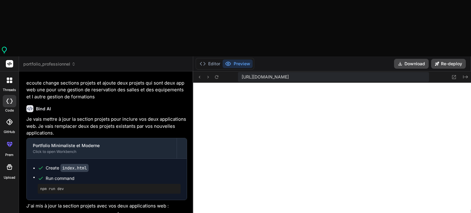
scroll to position [1879, 0]
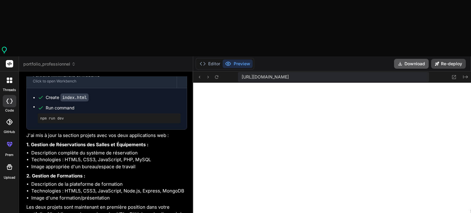
click at [409, 59] on button "Download" at bounding box center [411, 64] width 35 height 10
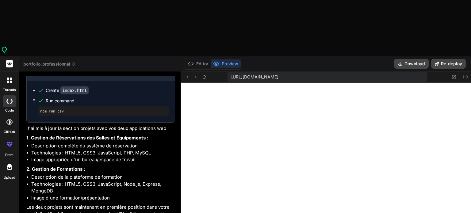
drag, startPoint x: 193, startPoint y: 120, endPoint x: 156, endPoint y: 119, distance: 36.8
click at [156, 119] on div "Bind AI Web Search Created with Pixso. Code Generator You jai pas trouver comme…" at bounding box center [100, 170] width 162 height 198
